Goal: Information Seeking & Learning: Compare options

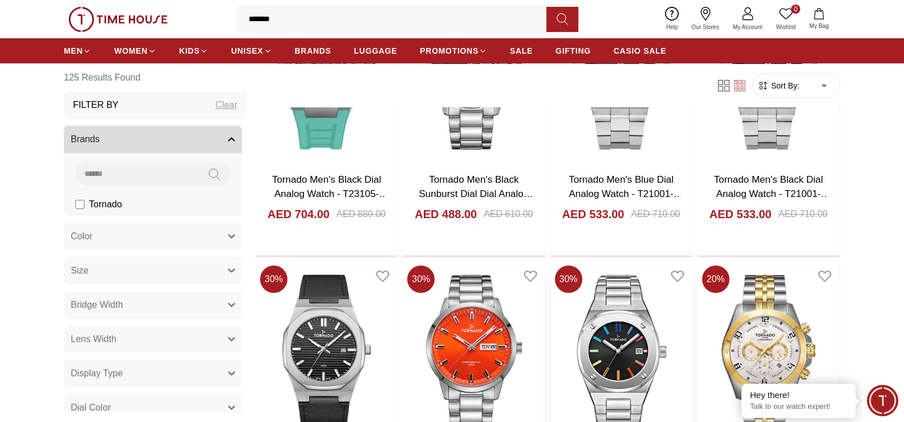
scroll to position [3880, 0]
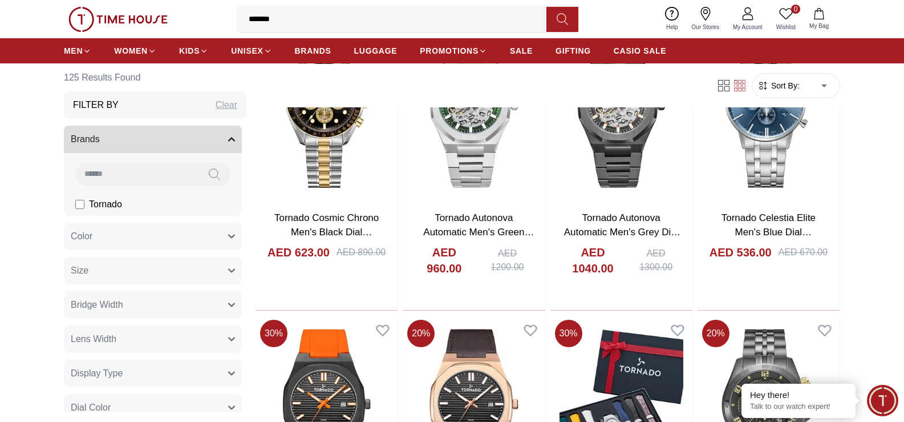
scroll to position [4679, 0]
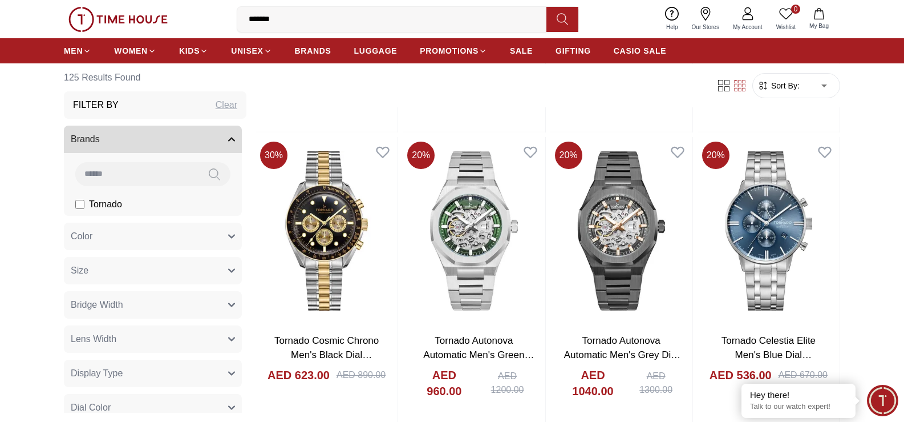
click at [339, 18] on input "*******" at bounding box center [396, 19] width 318 height 23
click at [340, 17] on input "*******" at bounding box center [396, 19] width 318 height 23
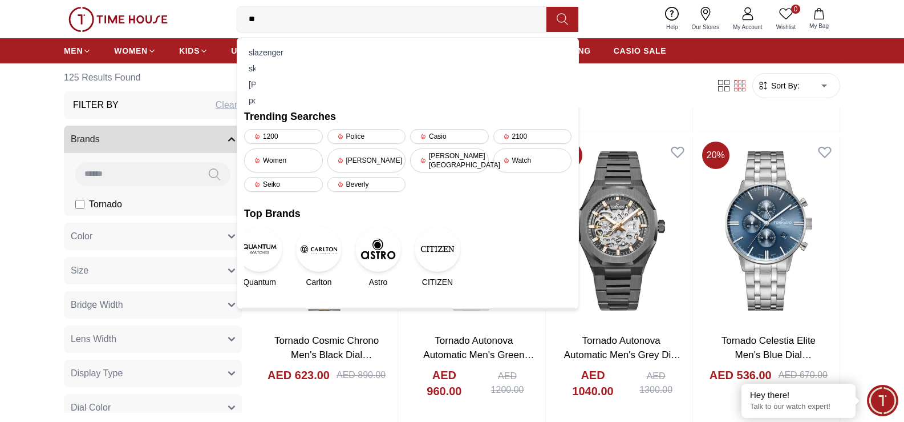
type input "*"
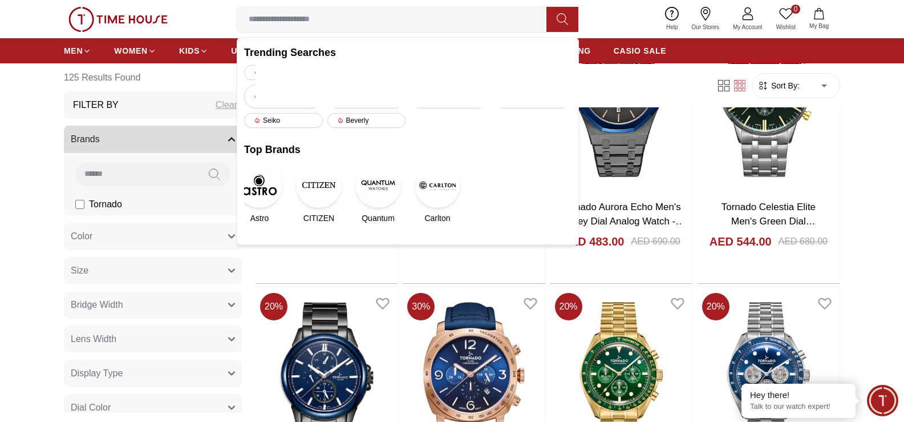
scroll to position [3823, 0]
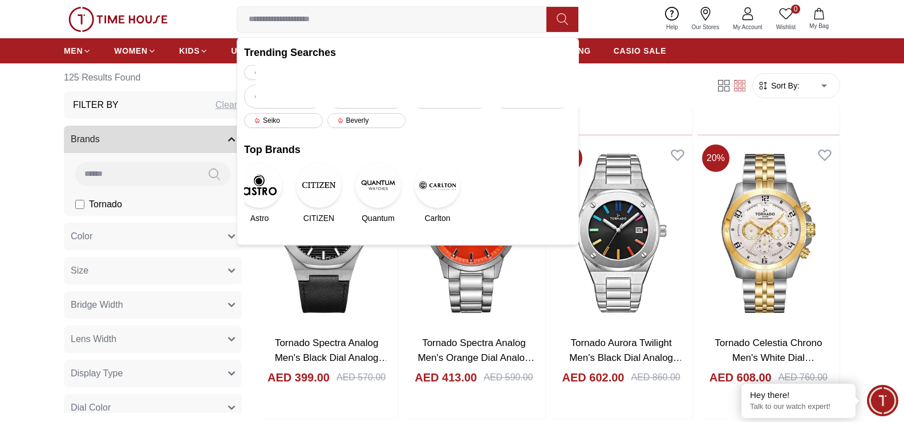
click at [225, 144] on button "Brands" at bounding box center [153, 139] width 178 height 27
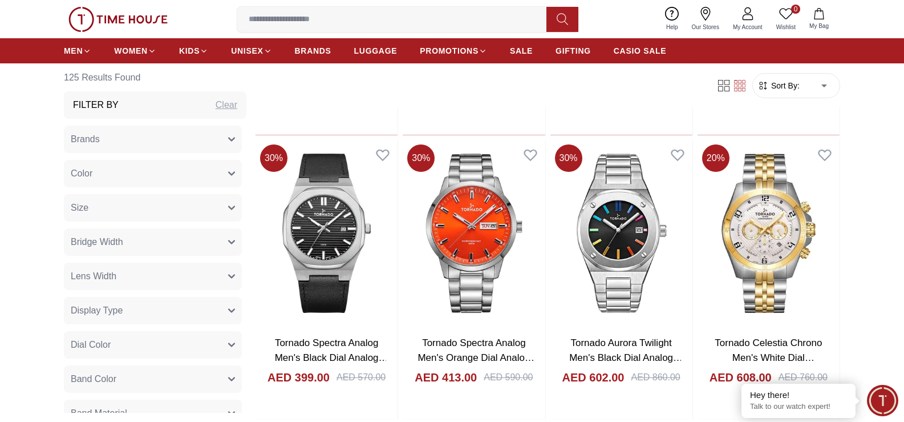
click at [228, 140] on icon "button" at bounding box center [231, 139] width 7 height 7
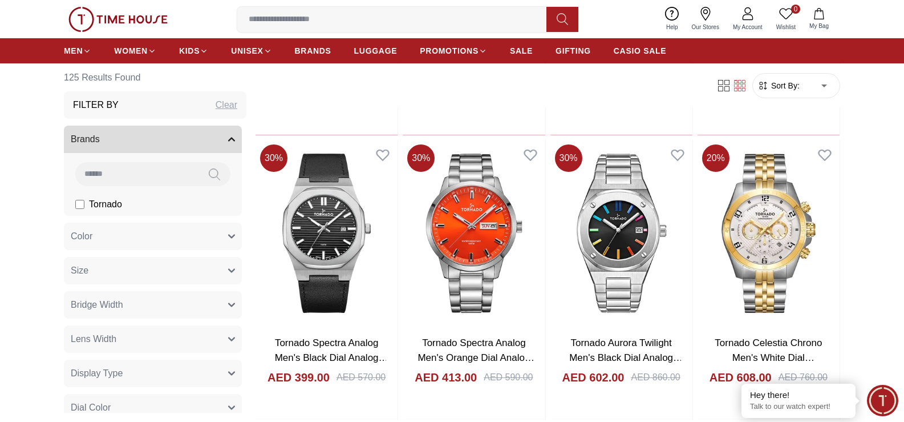
click at [152, 179] on input at bounding box center [136, 173] width 123 height 23
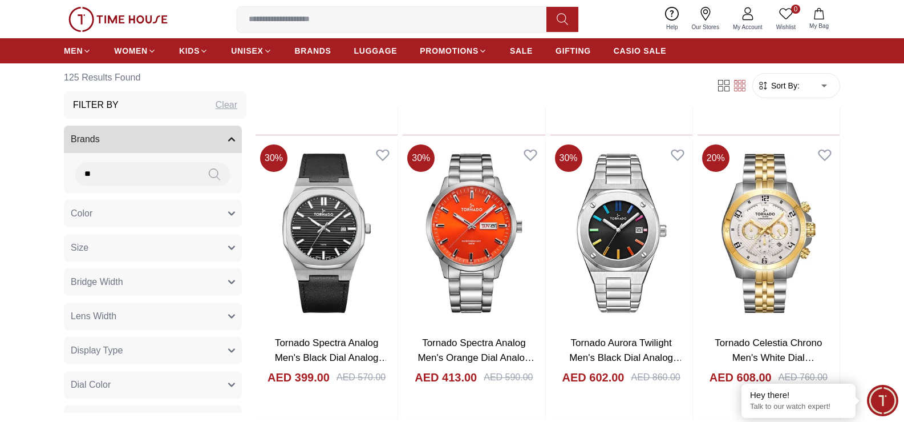
type input "**"
click at [209, 172] on icon at bounding box center [214, 174] width 11 height 13
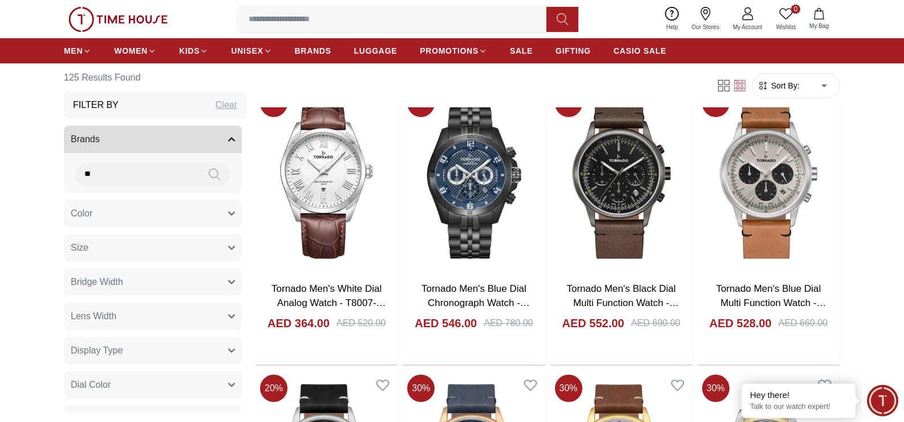
scroll to position [2339, 0]
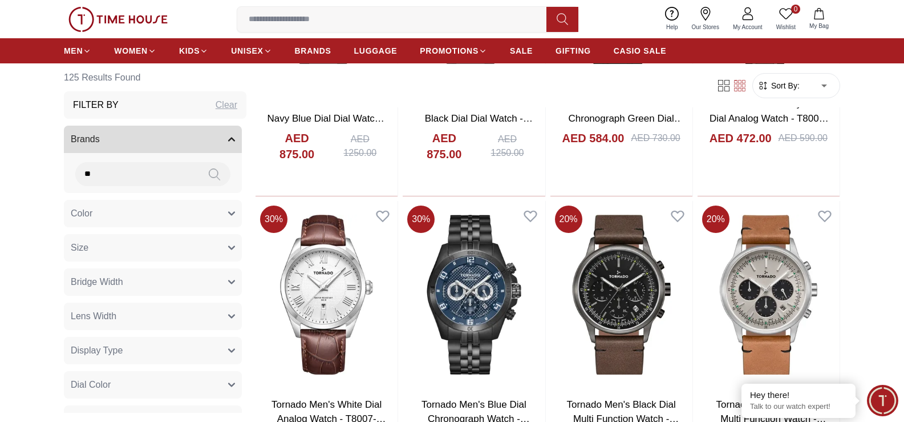
click at [148, 22] on img at bounding box center [117, 19] width 99 height 25
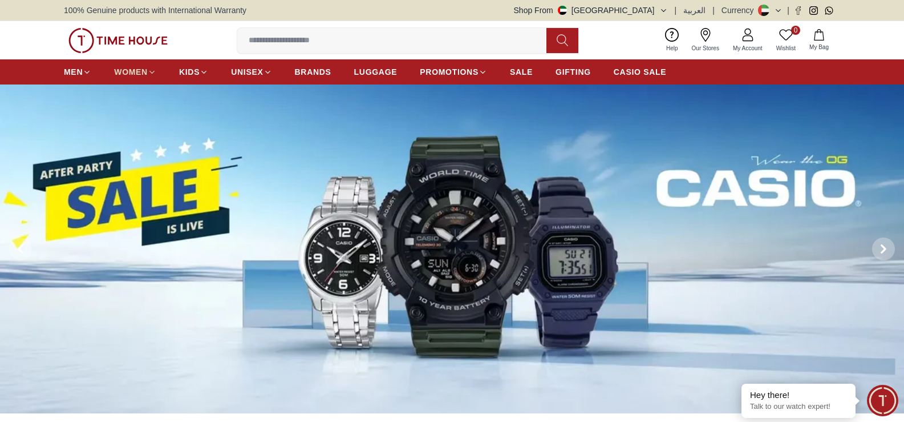
click at [118, 71] on span "WOMEN" at bounding box center [131, 71] width 34 height 11
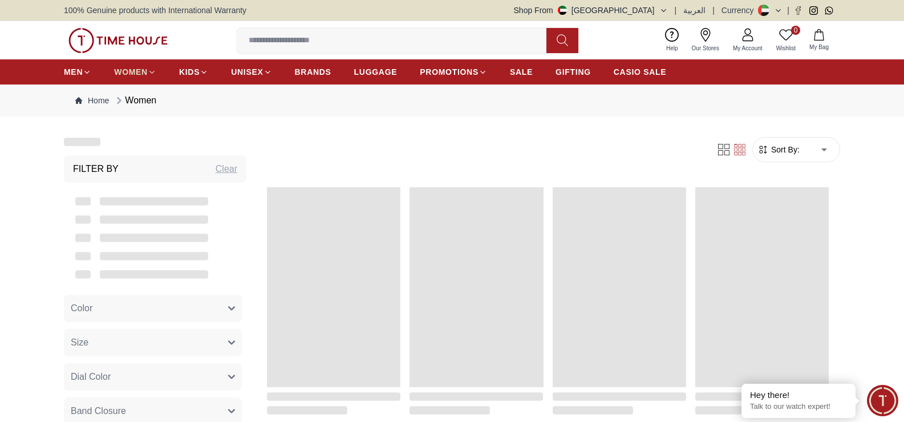
click at [144, 72] on span "WOMEN" at bounding box center [131, 71] width 34 height 11
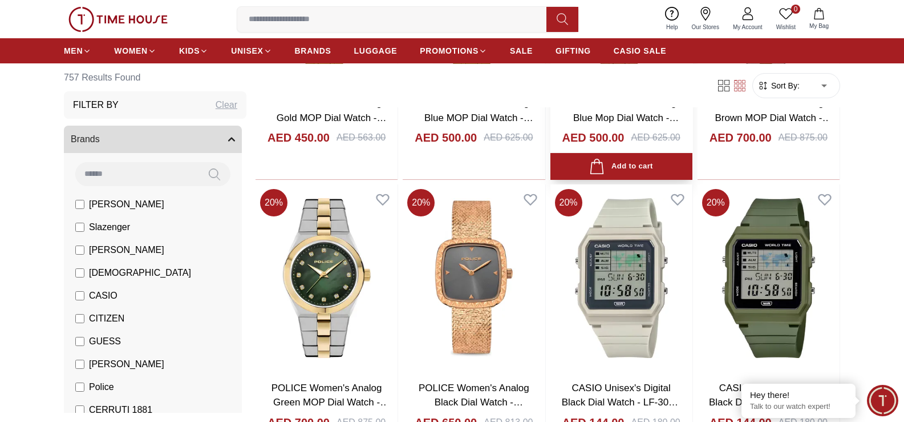
scroll to position [1255, 0]
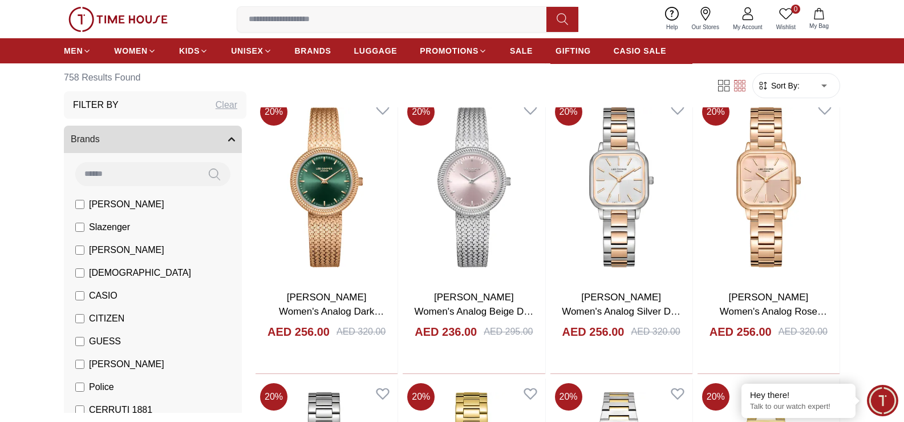
scroll to position [5364, 0]
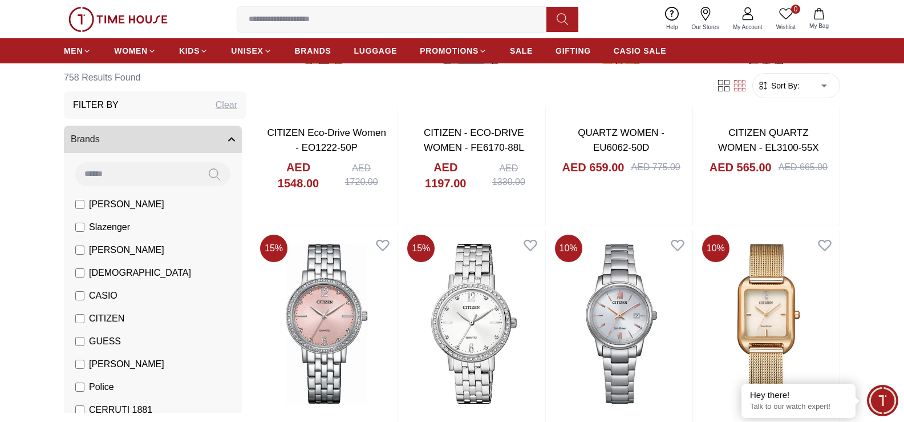
scroll to position [6961, 0]
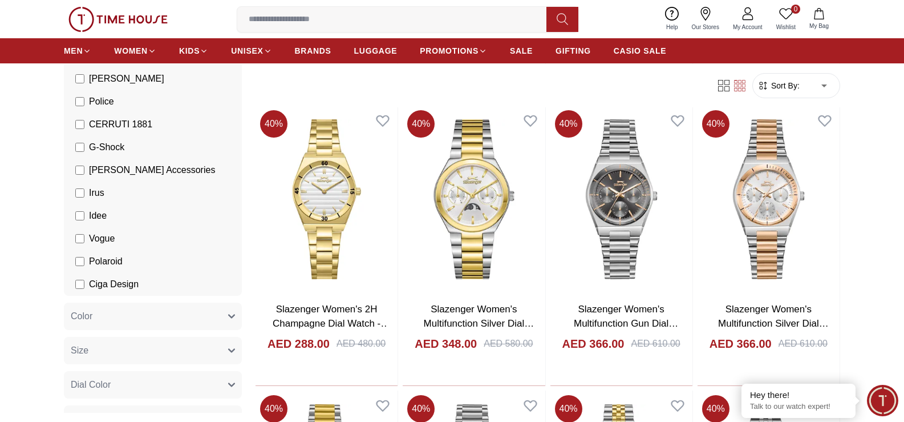
scroll to position [57, 0]
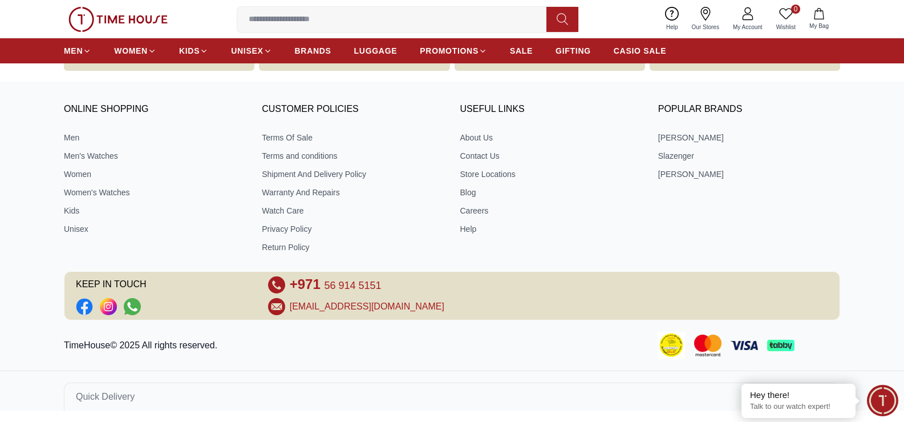
scroll to position [491, 0]
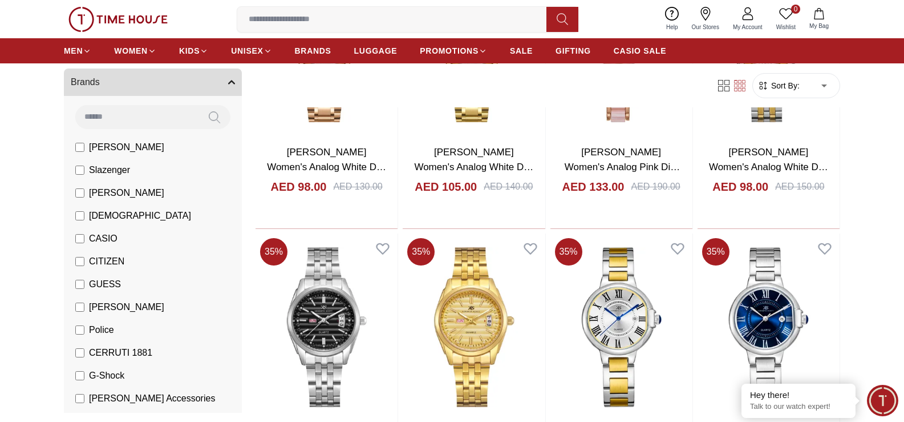
scroll to position [1198, 0]
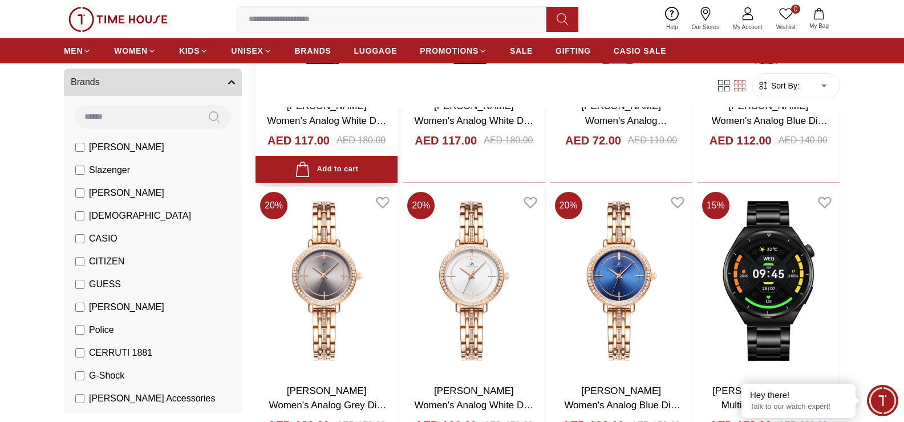
scroll to position [1769, 0]
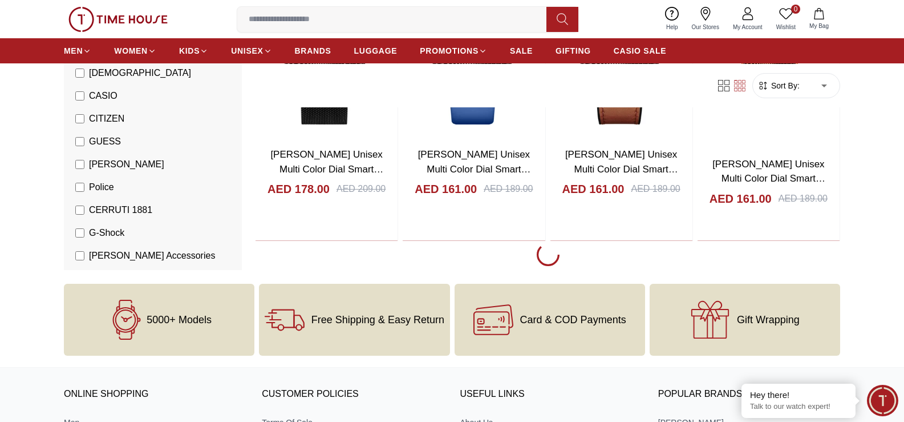
scroll to position [2910, 0]
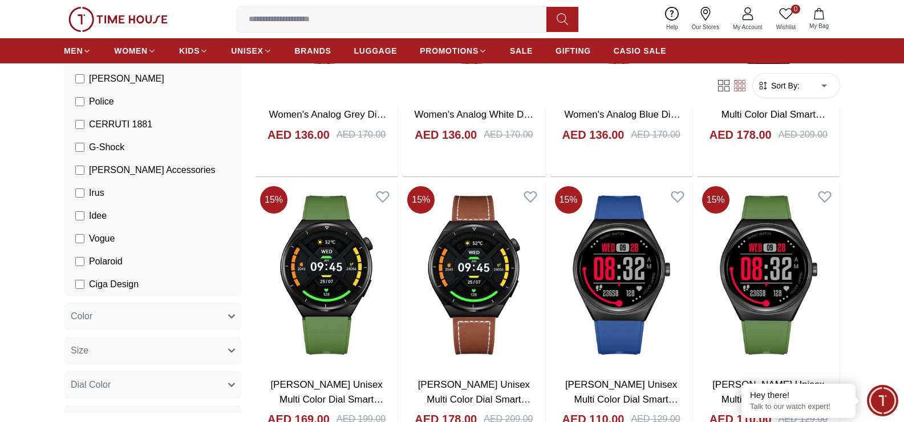
scroll to position [456, 0]
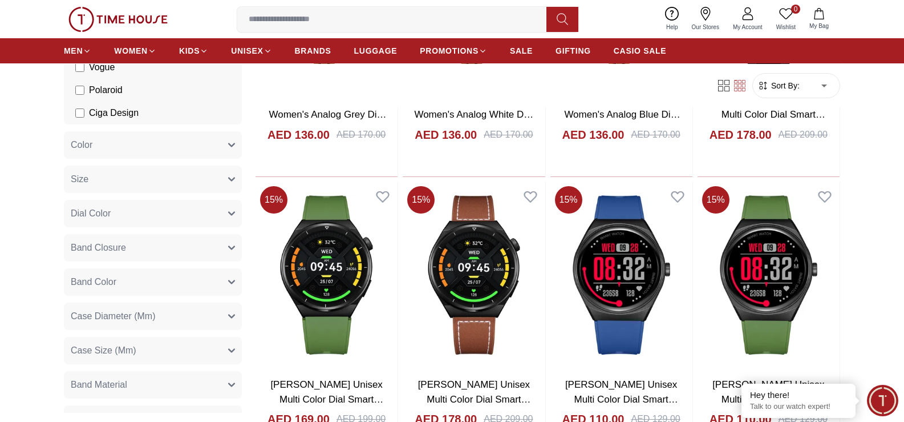
click at [228, 143] on icon "button" at bounding box center [231, 145] width 7 height 7
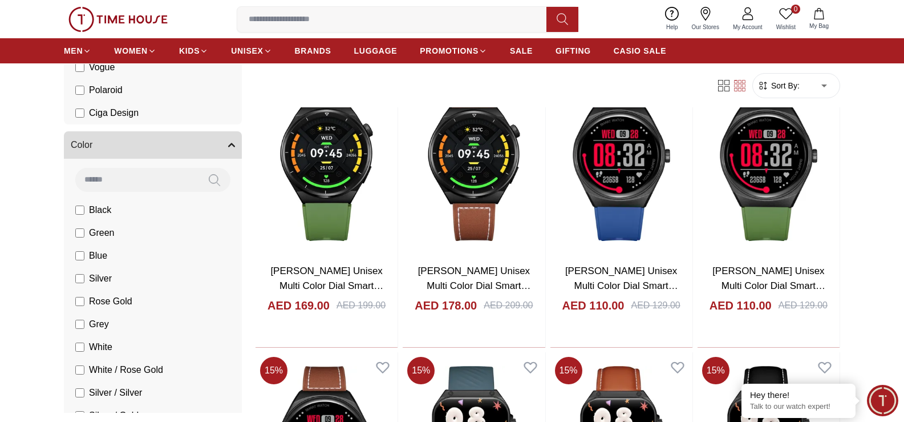
scroll to position [2111, 0]
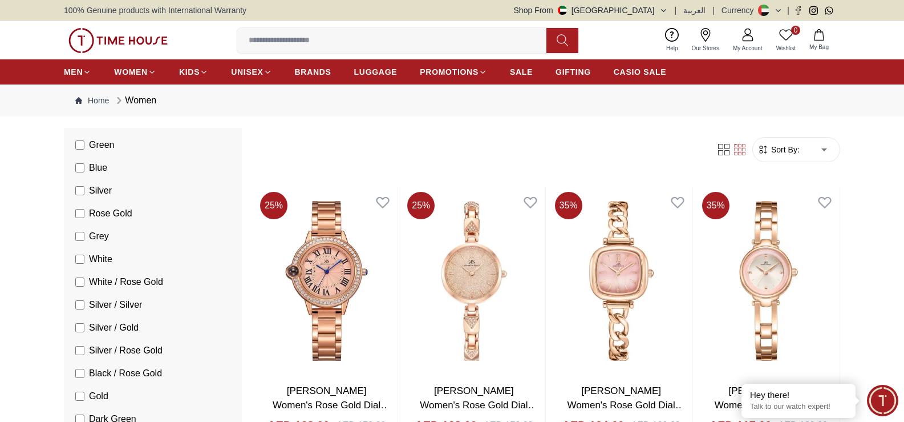
scroll to position [628, 0]
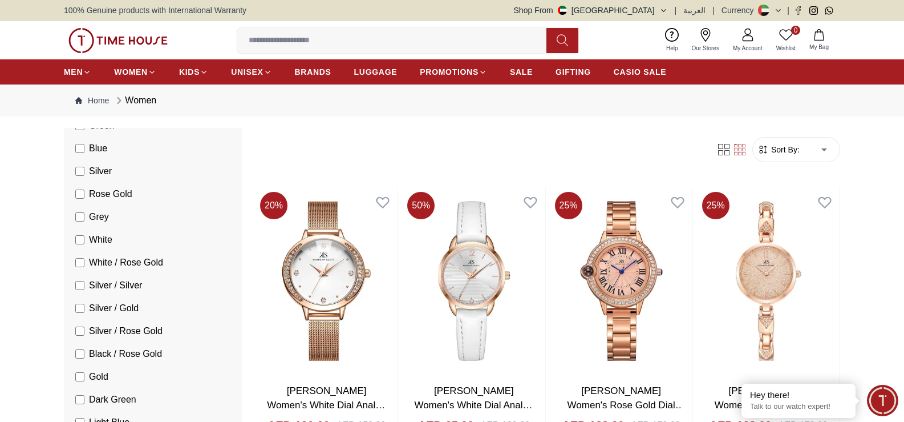
scroll to position [685, 0]
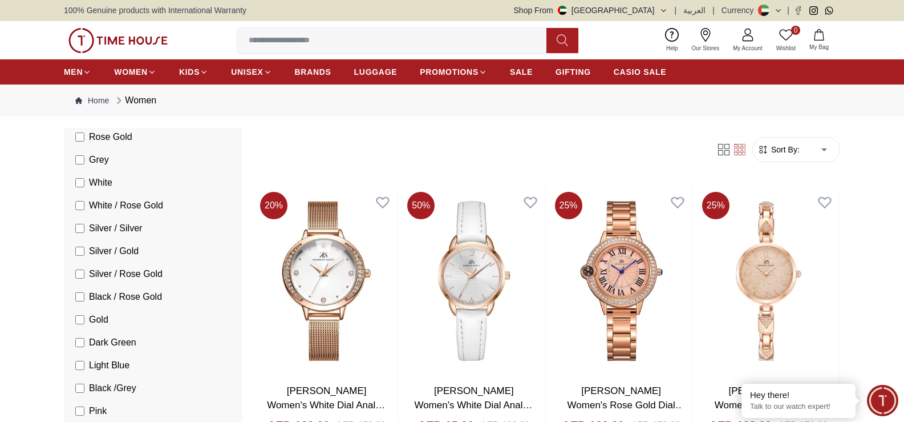
click at [84, 292] on label "Black / Rose Gold" at bounding box center [118, 297] width 87 height 14
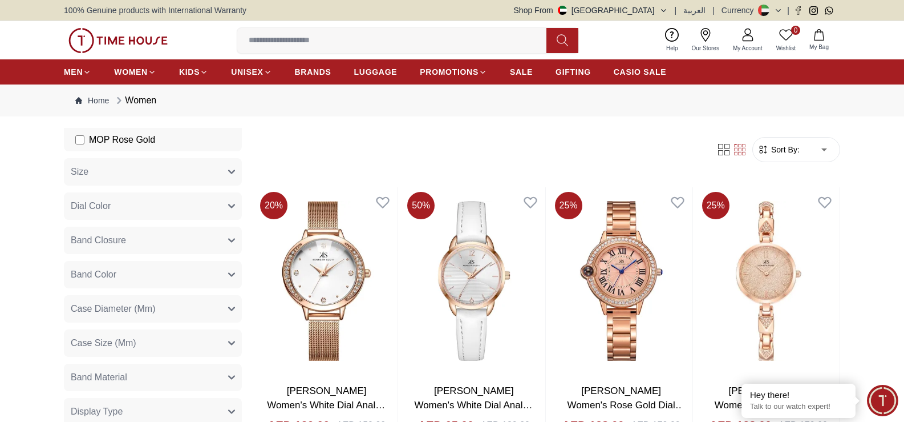
scroll to position [1484, 0]
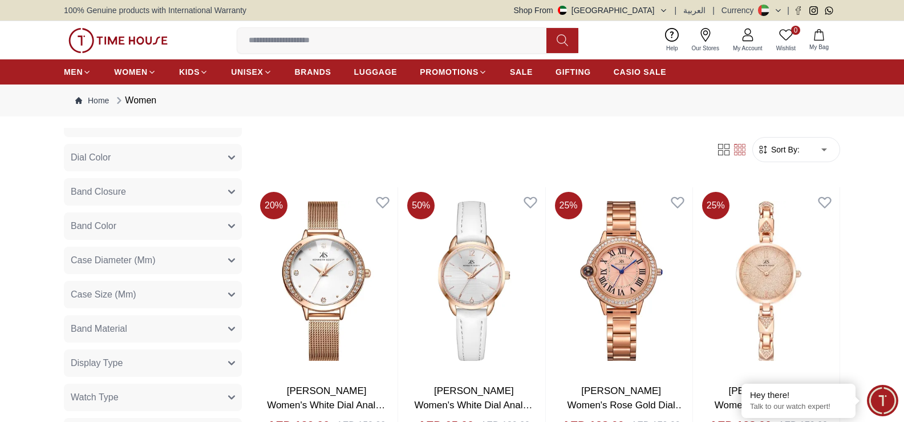
click at [229, 193] on icon "button" at bounding box center [232, 192] width 6 height 3
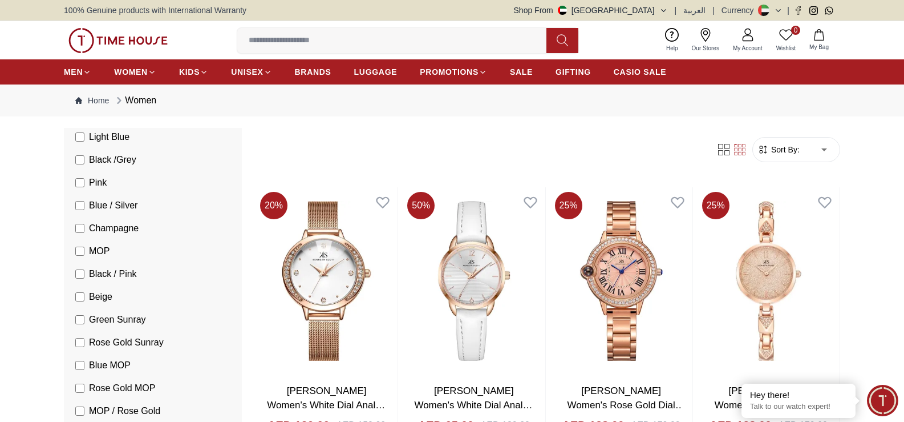
scroll to position [628, 0]
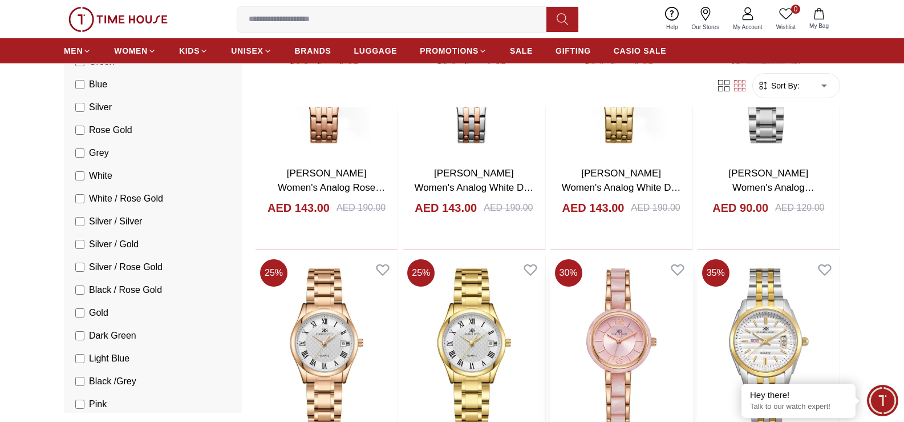
scroll to position [913, 0]
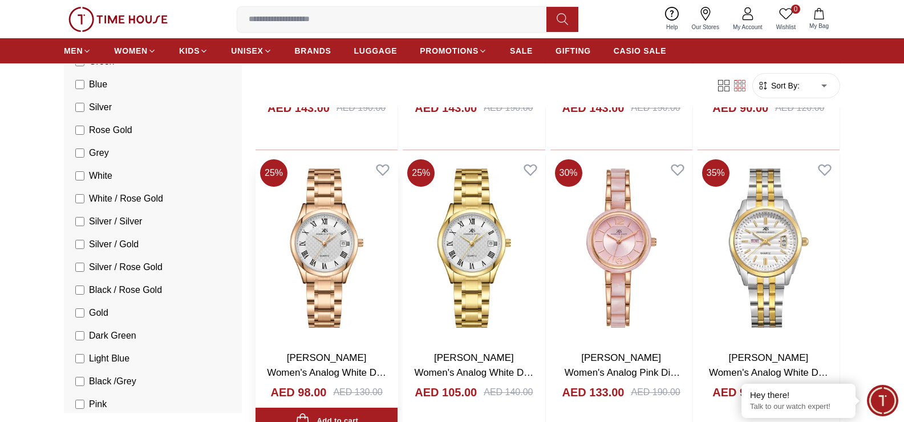
scroll to position [913, 0]
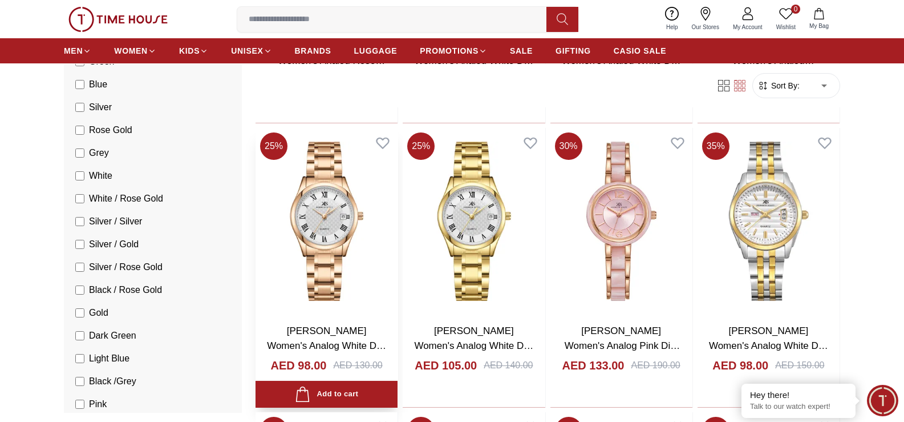
click at [330, 246] on img at bounding box center [327, 221] width 142 height 187
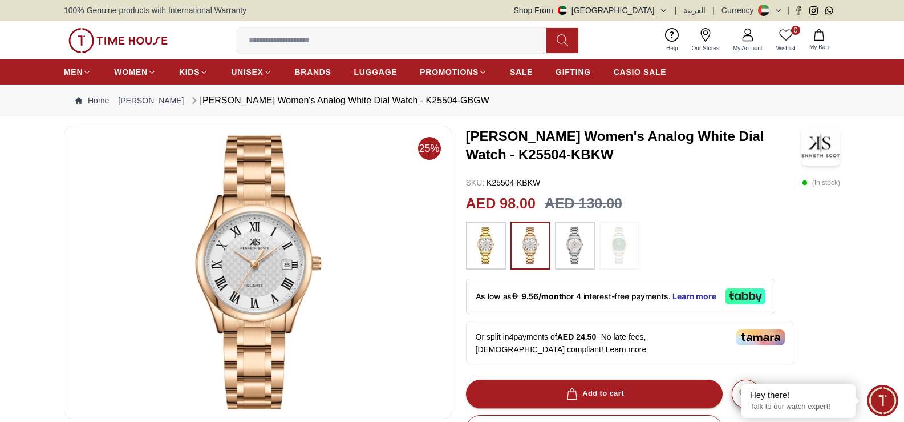
click at [567, 240] on img at bounding box center [575, 245] width 29 height 37
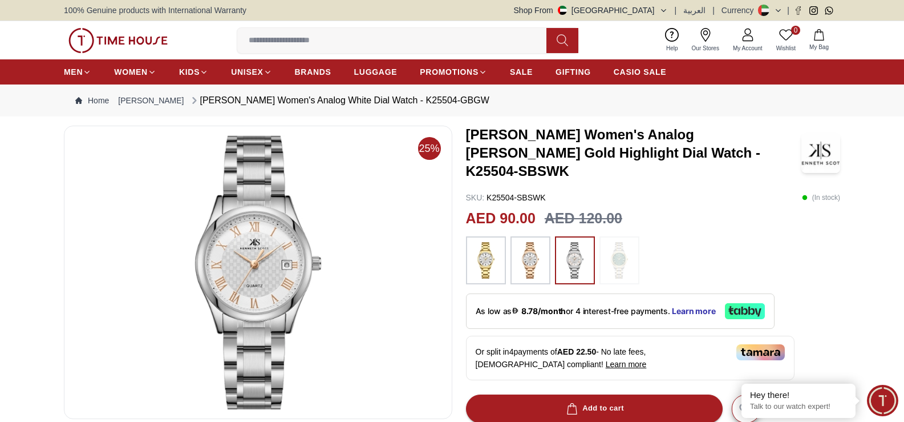
click at [608, 242] on img at bounding box center [619, 260] width 29 height 37
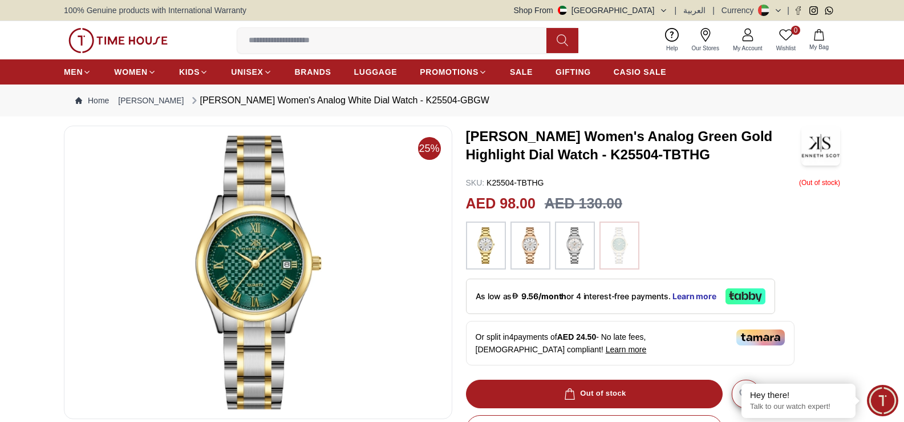
click at [491, 245] on img at bounding box center [486, 245] width 29 height 37
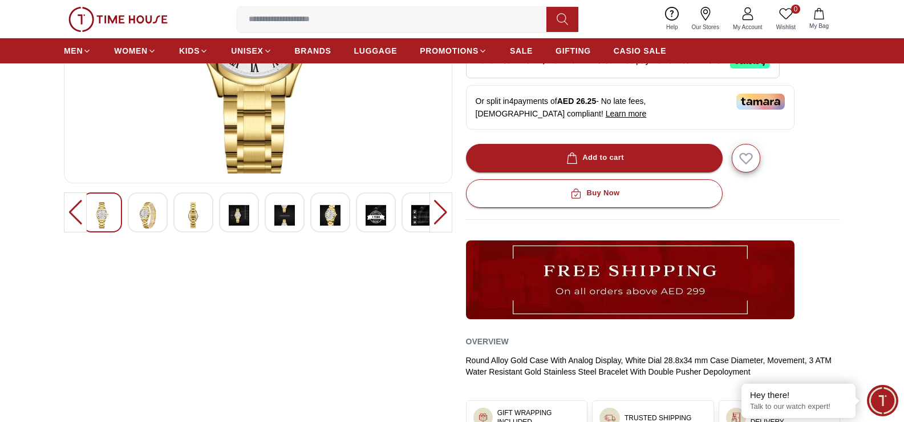
scroll to position [228, 0]
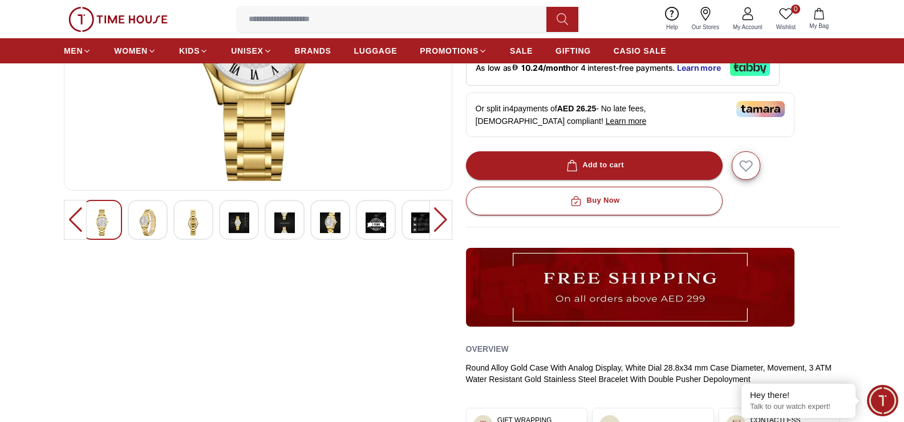
click at [328, 229] on img at bounding box center [330, 222] width 21 height 26
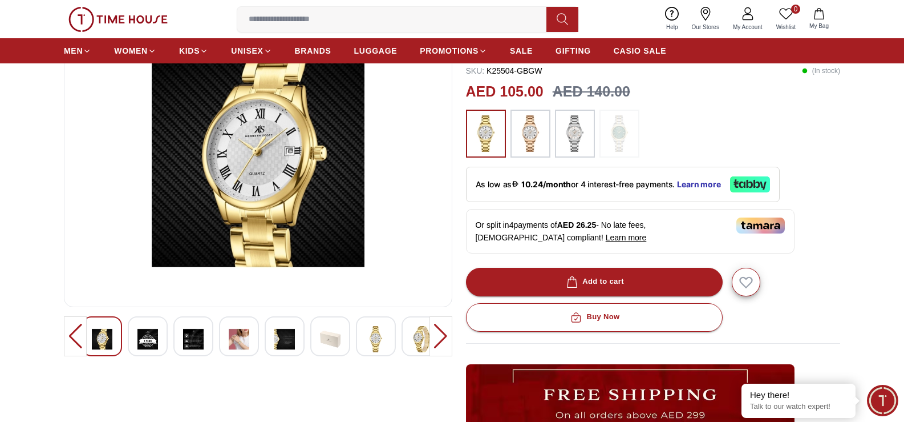
scroll to position [0, 0]
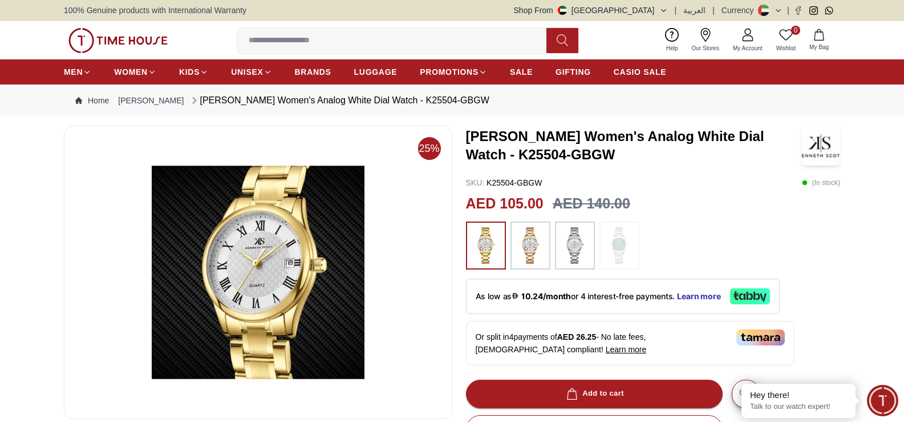
click at [571, 44] on button at bounding box center [563, 40] width 32 height 25
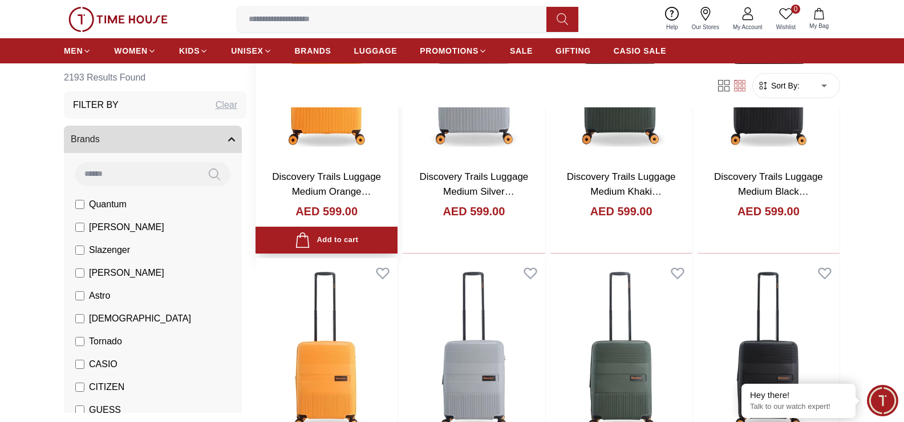
scroll to position [1198, 0]
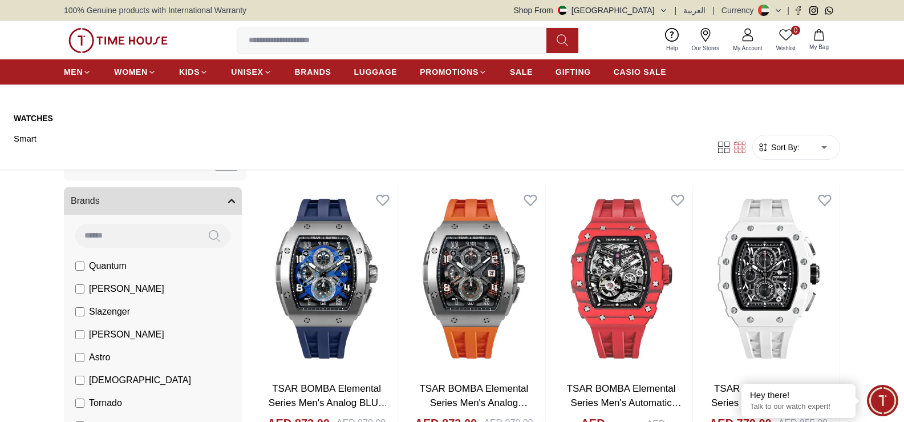
drag, startPoint x: 257, startPoint y: 67, endPoint x: 254, endPoint y: 56, distance: 11.2
click at [257, 67] on span "UNISEX" at bounding box center [247, 71] width 32 height 11
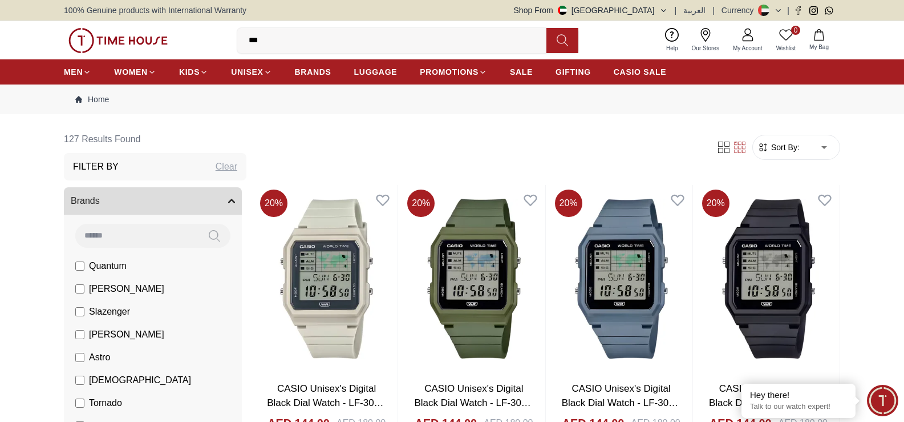
click at [308, 41] on input "***" at bounding box center [396, 40] width 318 height 23
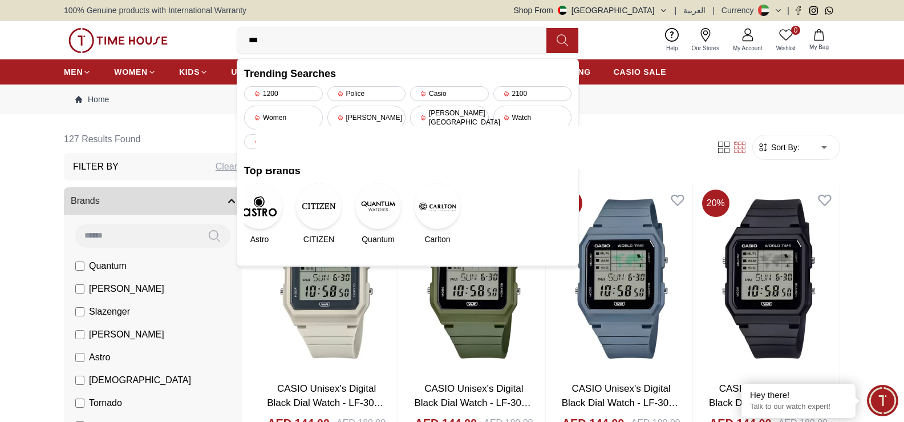
click at [308, 41] on input "***" at bounding box center [396, 40] width 318 height 23
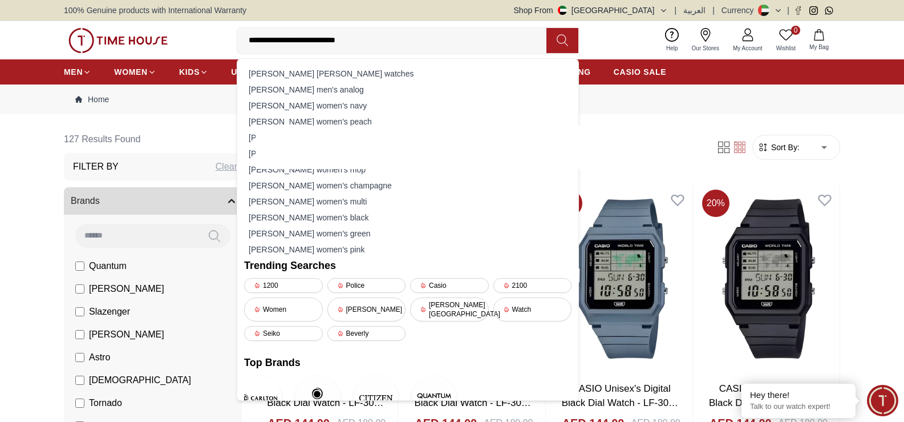
type input "**********"
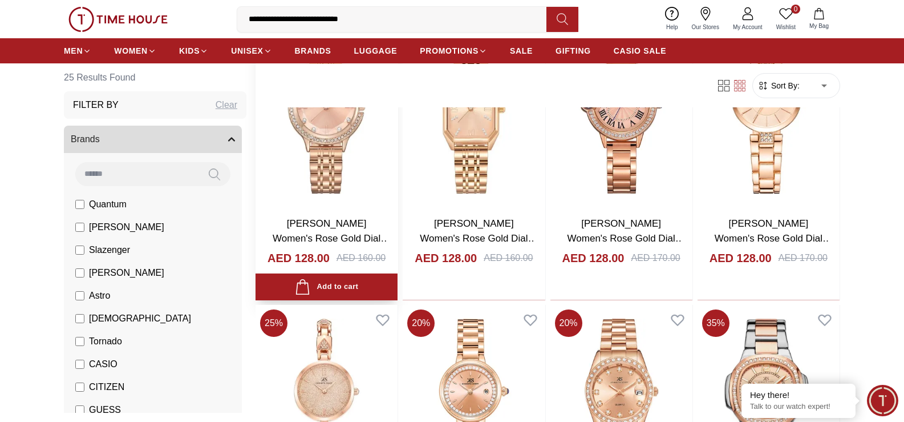
scroll to position [1141, 0]
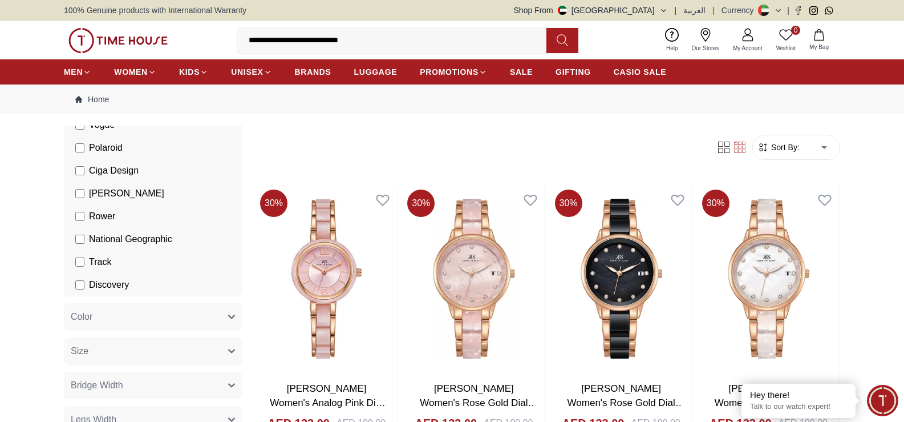
scroll to position [628, 0]
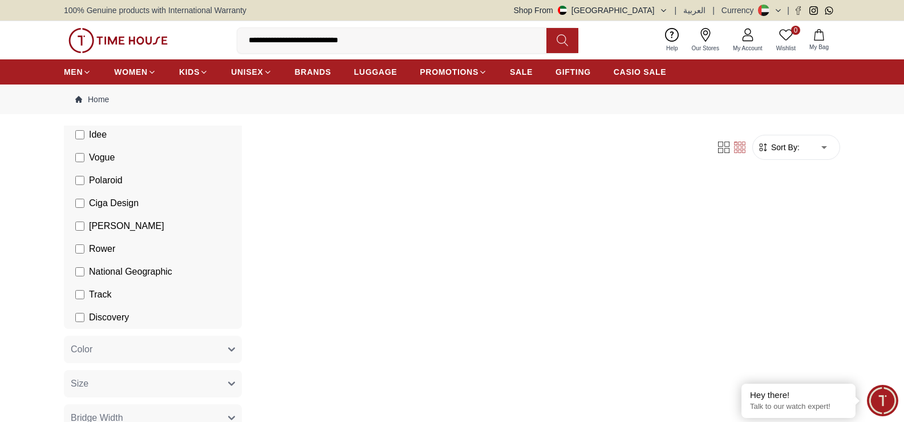
scroll to position [514, 0]
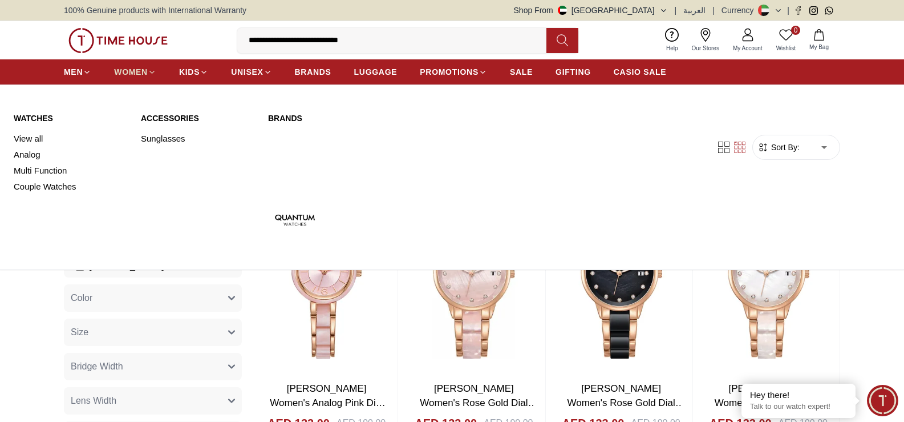
click at [130, 68] on span "WOMEN" at bounding box center [131, 71] width 34 height 11
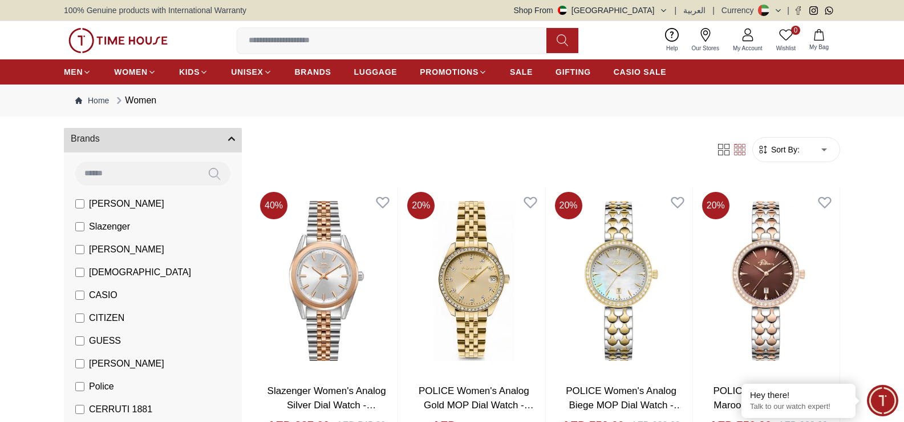
scroll to position [57, 0]
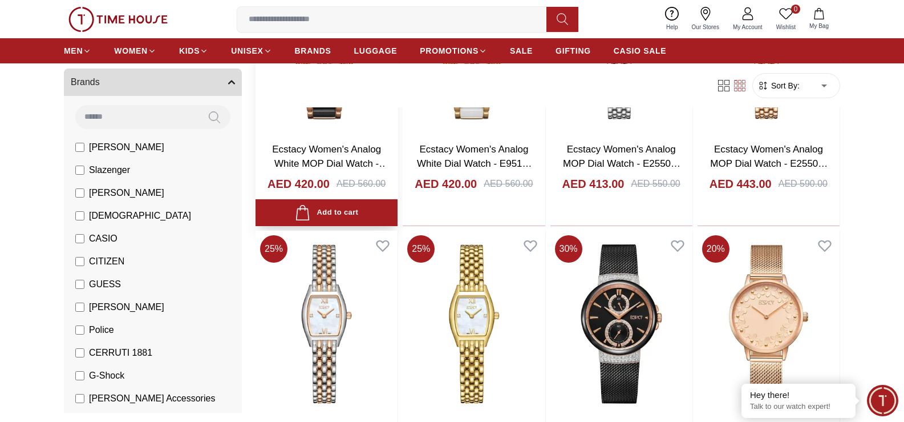
scroll to position [114, 0]
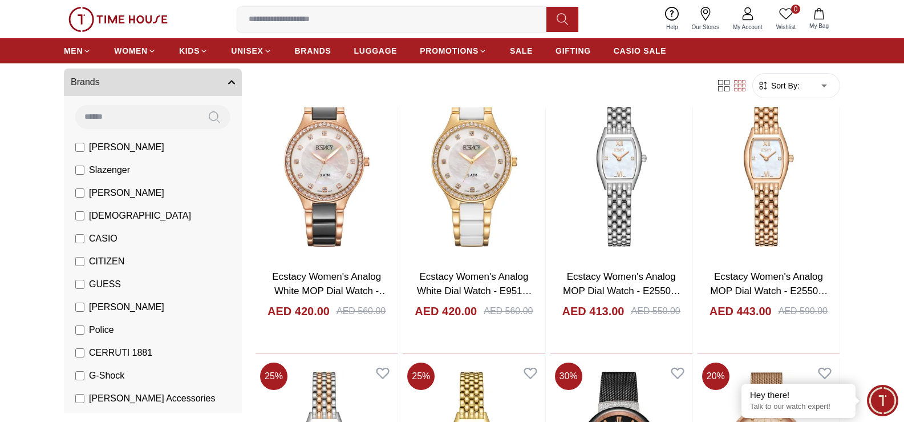
click at [86, 173] on label "Slazenger" at bounding box center [102, 170] width 55 height 14
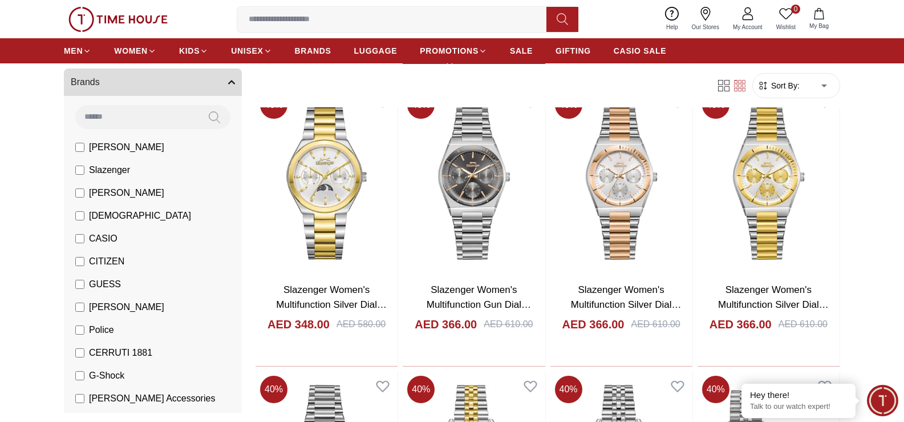
scroll to position [399, 0]
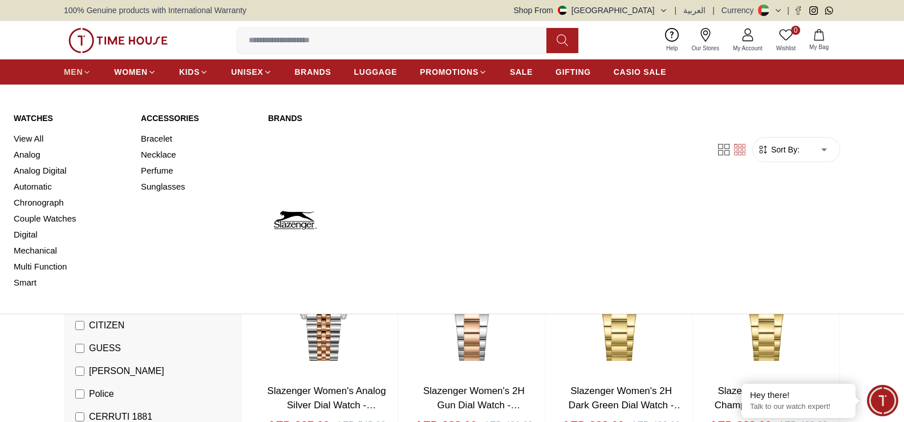
click at [88, 71] on icon at bounding box center [87, 72] width 9 height 9
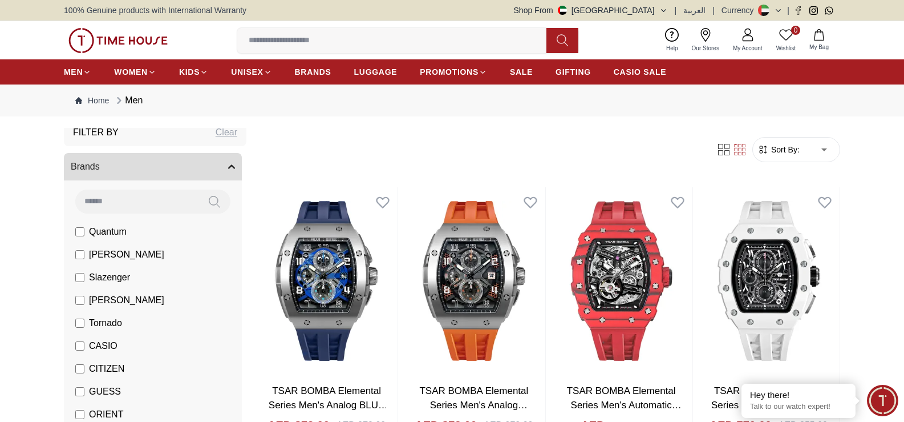
scroll to position [57, 0]
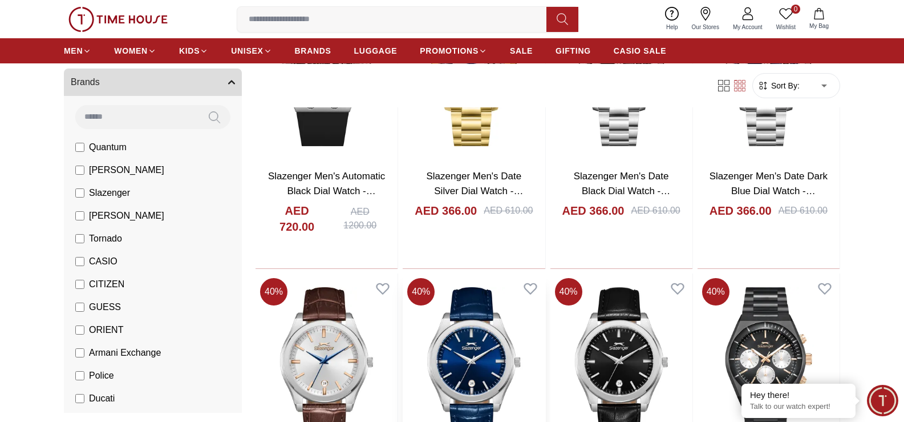
scroll to position [685, 0]
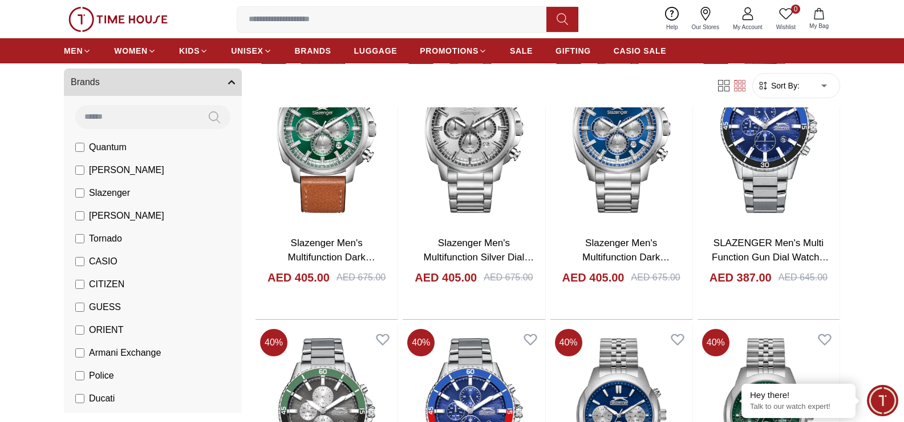
scroll to position [1426, 0]
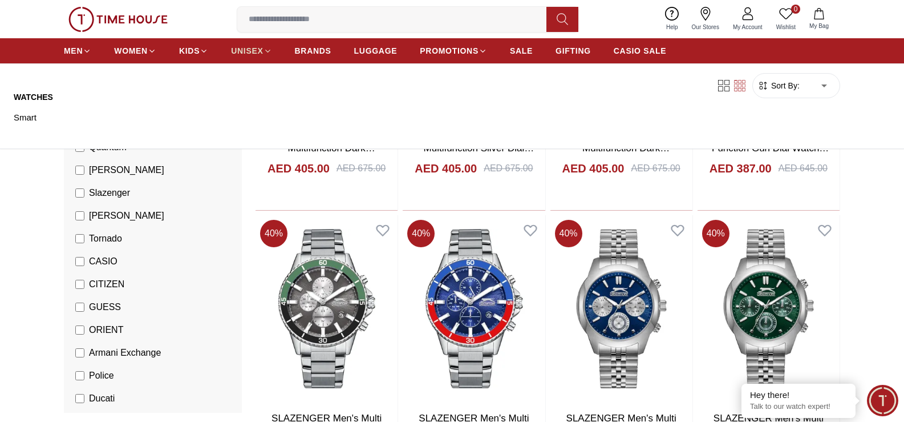
click at [238, 44] on link "UNISEX" at bounding box center [251, 51] width 41 height 21
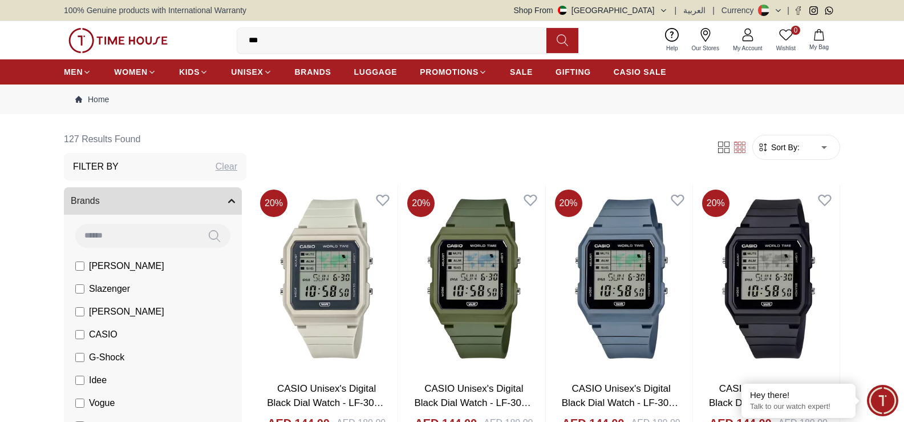
click at [76, 260] on label "[PERSON_NAME]" at bounding box center [119, 266] width 89 height 14
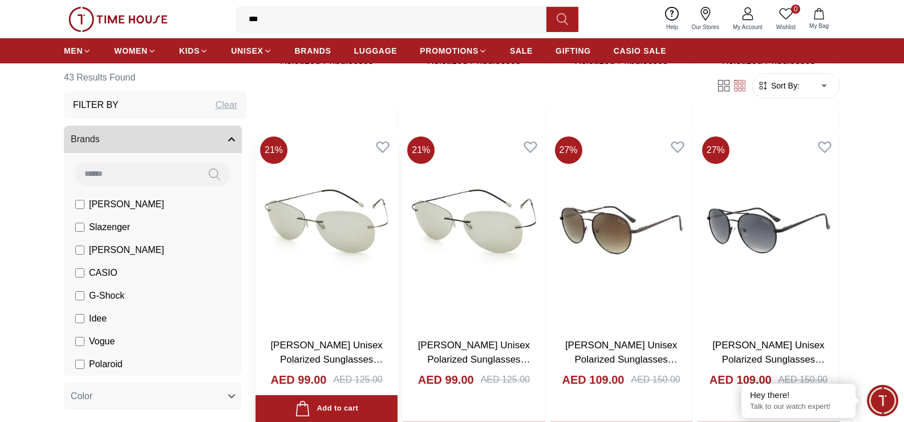
scroll to position [456, 0]
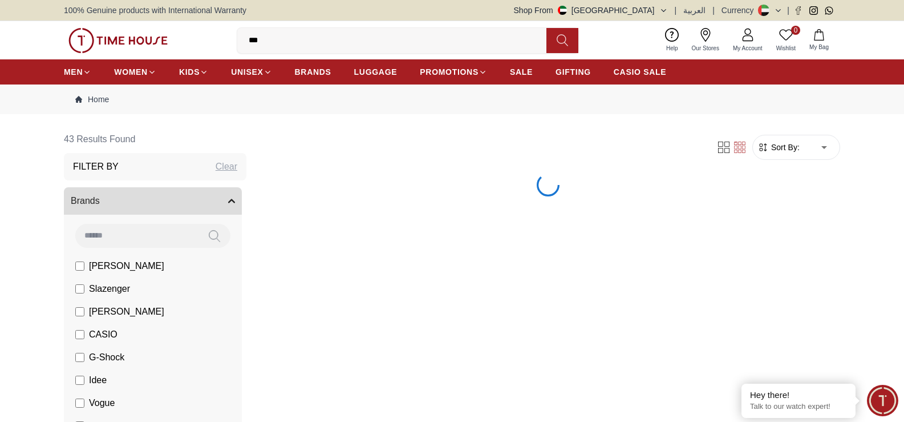
click at [76, 203] on span "Brands" at bounding box center [85, 201] width 29 height 14
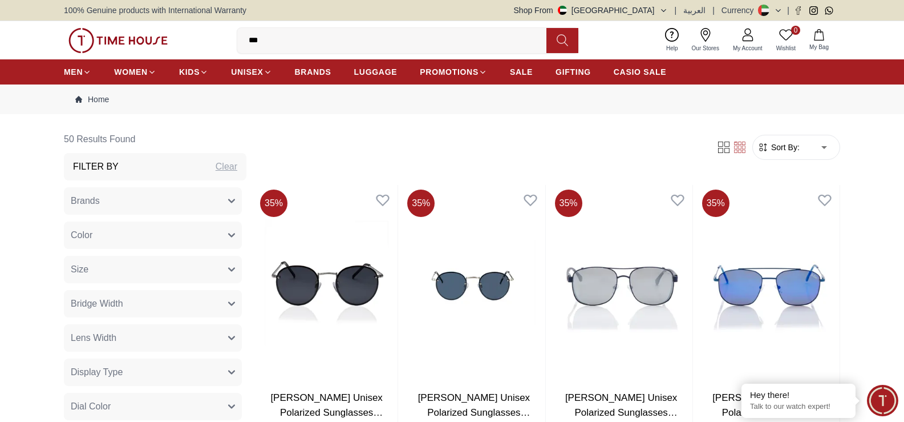
click at [216, 164] on div "Clear" at bounding box center [227, 167] width 22 height 14
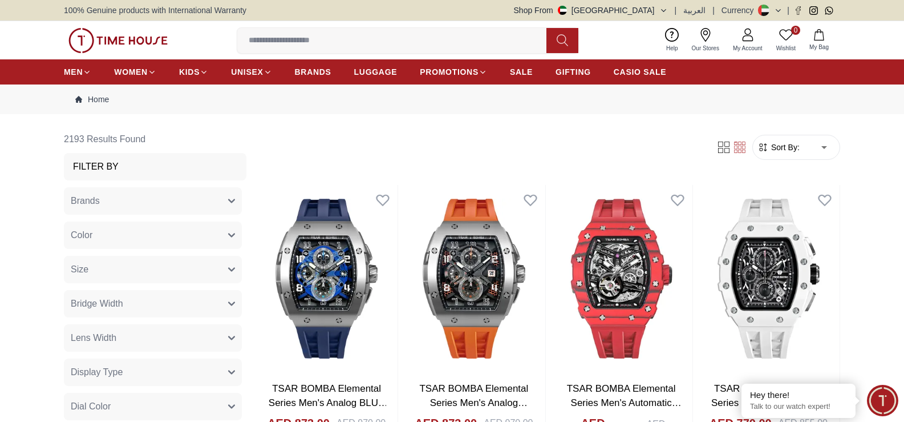
click at [223, 195] on button "Brands" at bounding box center [153, 200] width 178 height 27
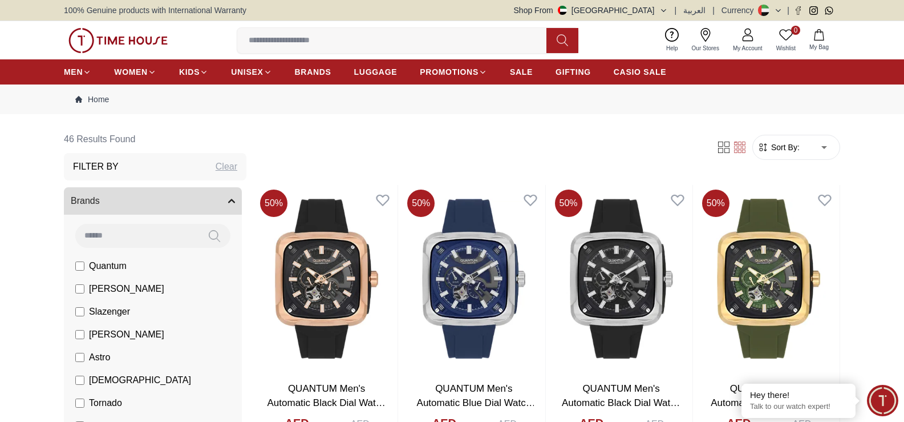
scroll to position [57, 0]
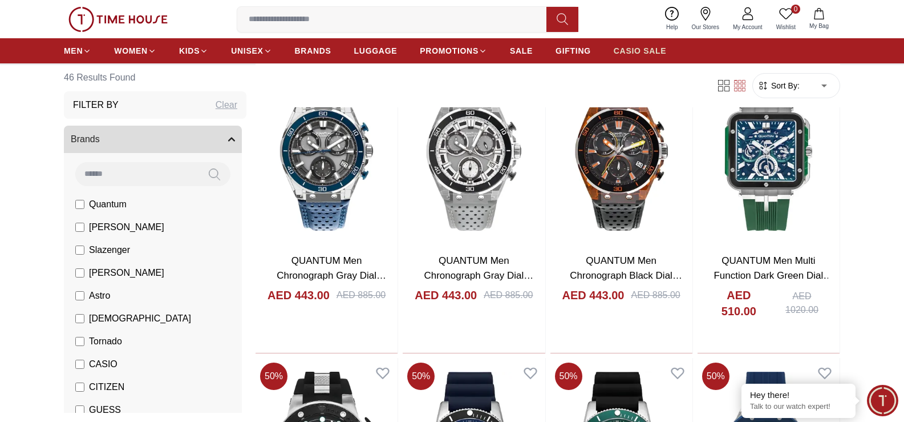
click at [656, 46] on span "CASIO SALE" at bounding box center [640, 50] width 53 height 11
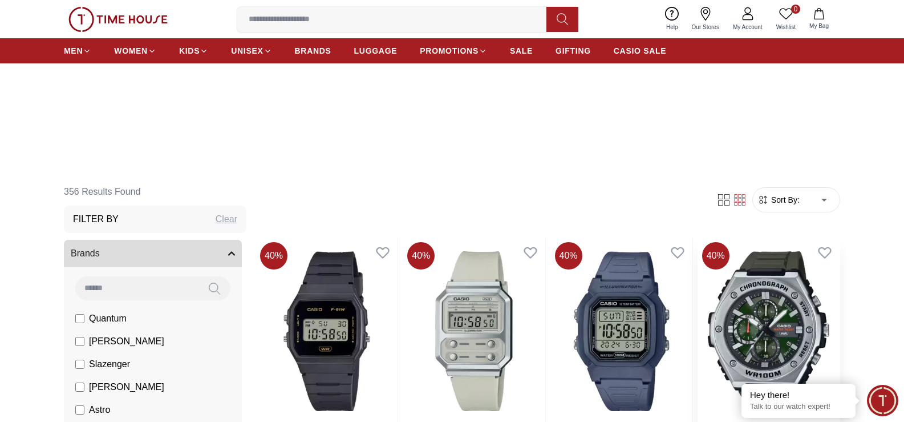
scroll to position [228, 0]
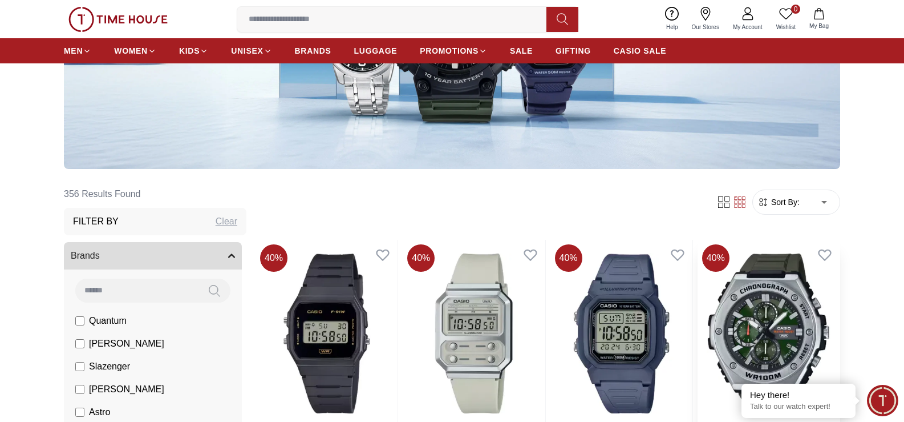
click at [775, 299] on img at bounding box center [769, 333] width 142 height 187
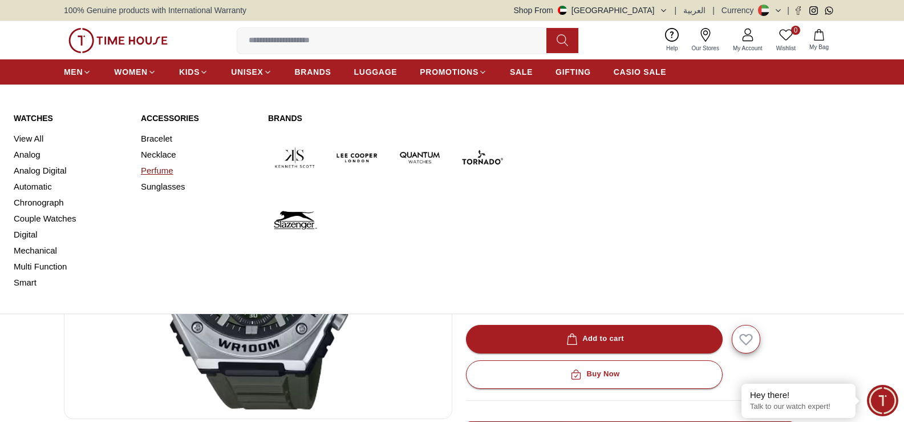
click at [160, 175] on link "Perfume" at bounding box center [198, 171] width 114 height 16
